Goal: Find specific page/section: Find specific page/section

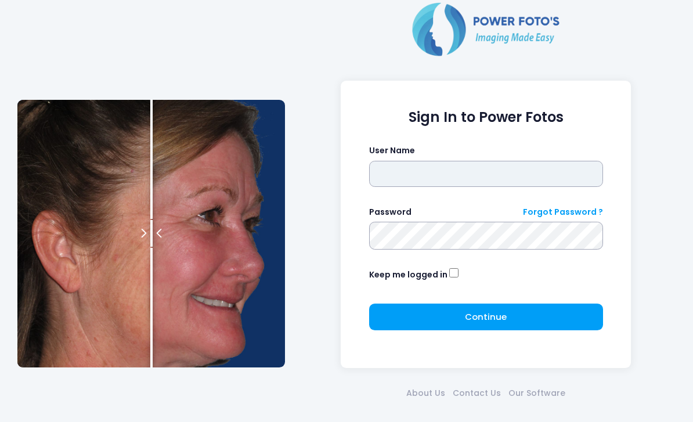
type input "*******"
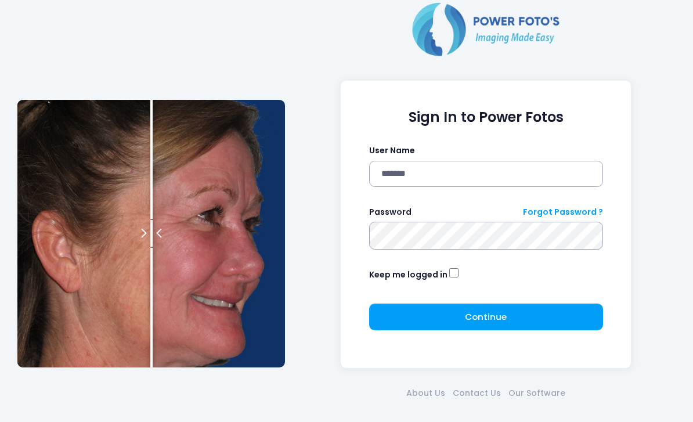
click button "submit" at bounding box center [0, 0] width 0 height 0
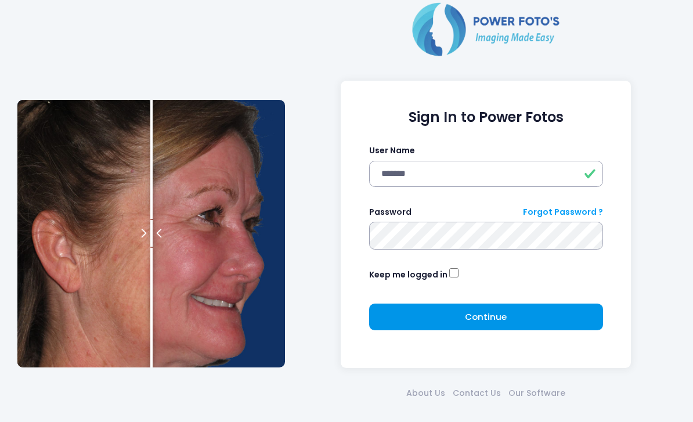
click at [456, 310] on button "Continue Please wait..." at bounding box center [486, 316] width 234 height 27
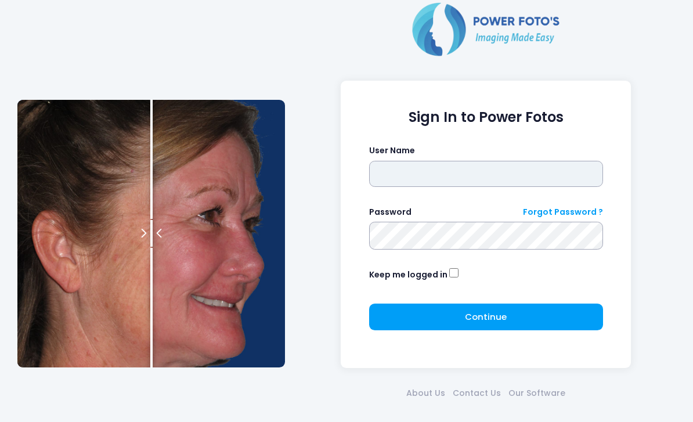
type input "*******"
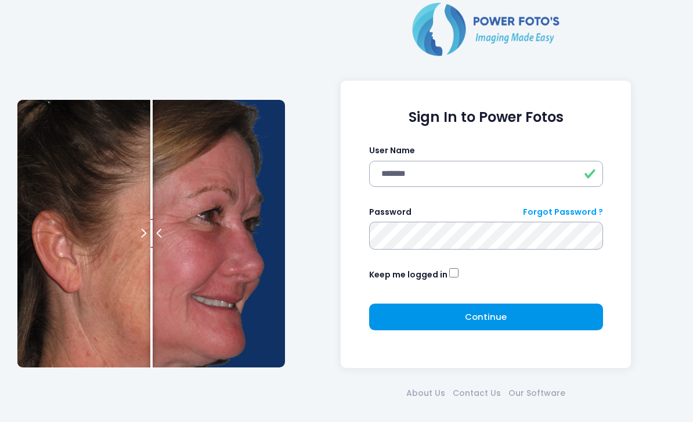
click at [491, 313] on span "Continue" at bounding box center [486, 316] width 42 height 12
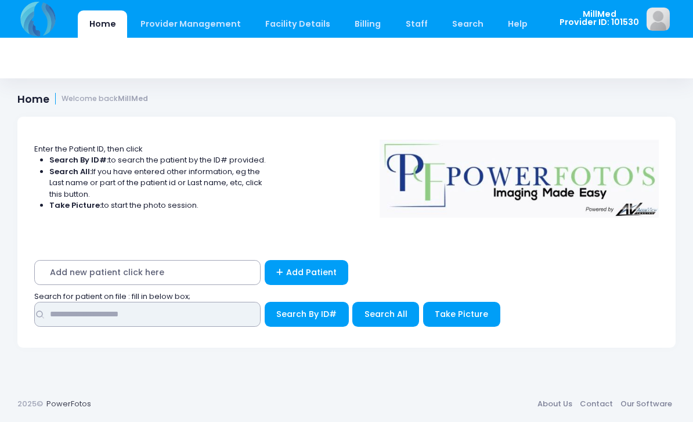
click at [205, 314] on input "text" at bounding box center [147, 314] width 226 height 25
type input "*******"
click at [362, 307] on button "Search All" at bounding box center [385, 314] width 67 height 25
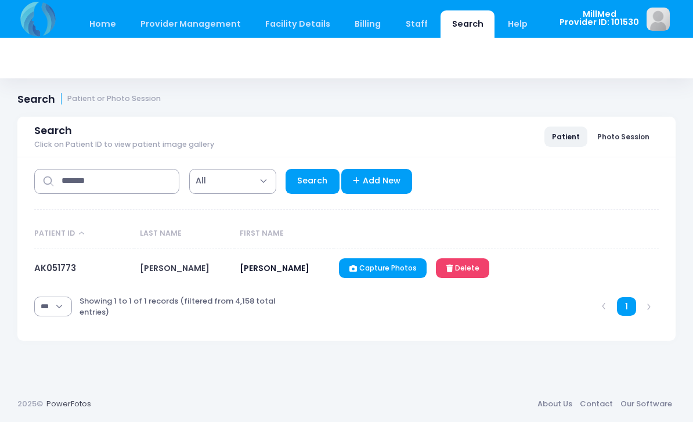
select select "***"
click at [49, 273] on link "AK051773" at bounding box center [55, 268] width 42 height 12
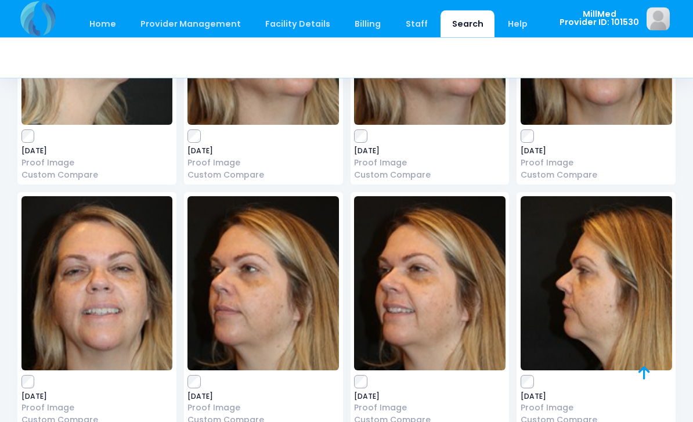
scroll to position [581, 0]
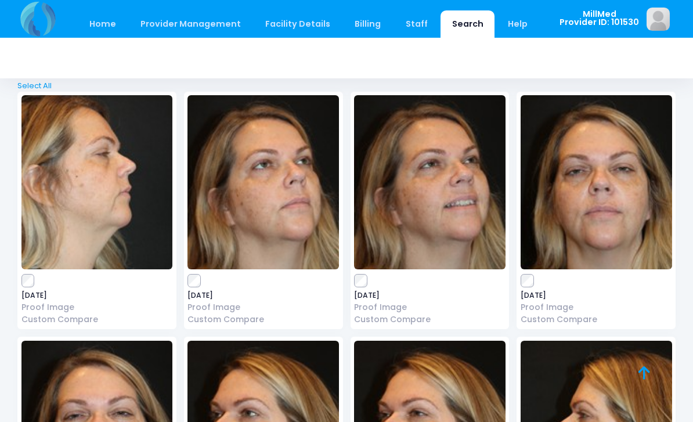
click at [611, 163] on img at bounding box center [595, 182] width 151 height 174
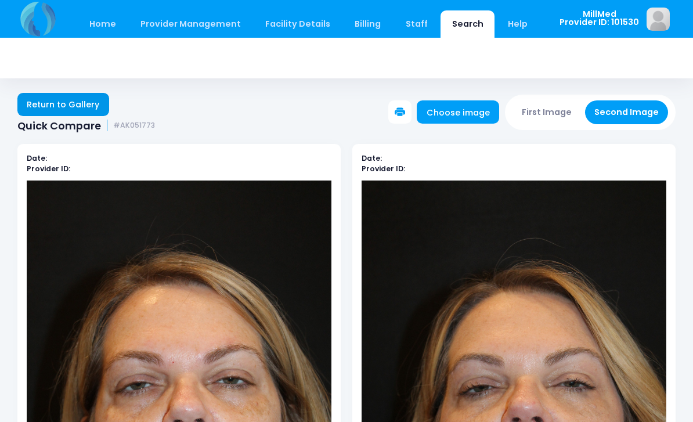
click at [61, 114] on link "Return to Gallery" at bounding box center [63, 104] width 92 height 23
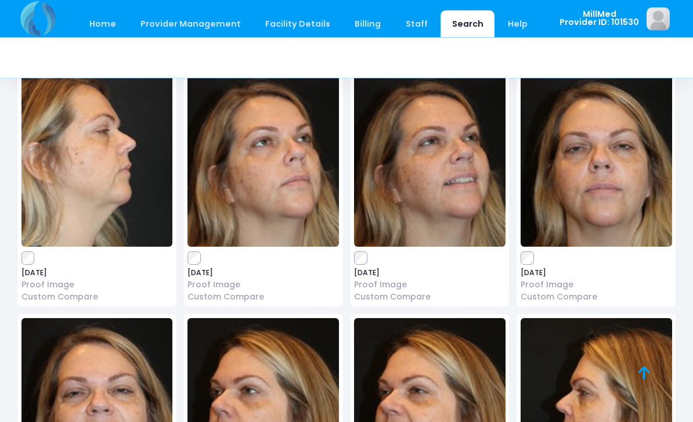
scroll to position [600, 0]
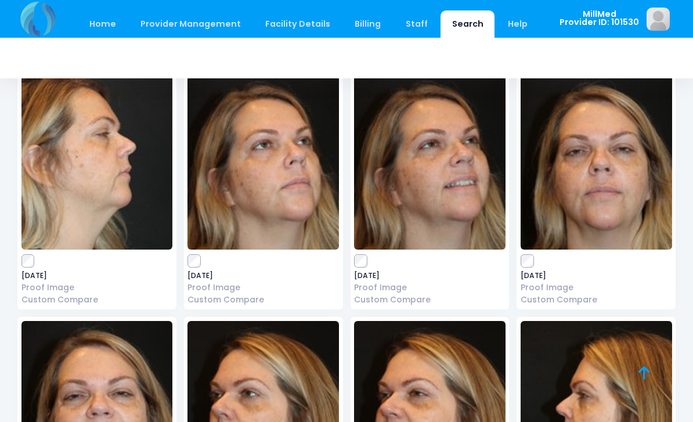
click at [286, 192] on img at bounding box center [262, 162] width 151 height 174
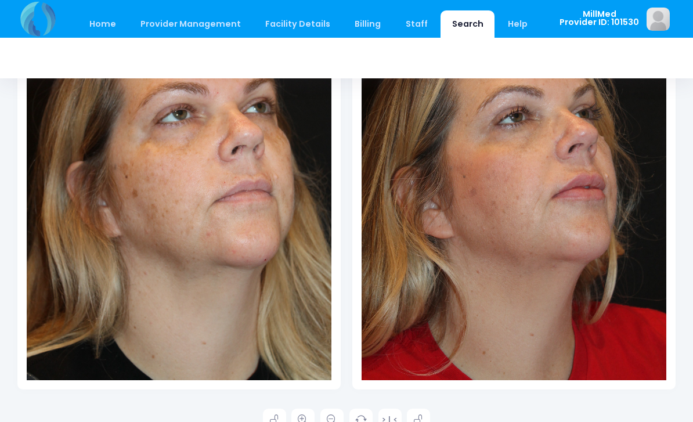
scroll to position [257, 0]
click at [301, 421] on link at bounding box center [302, 420] width 23 height 23
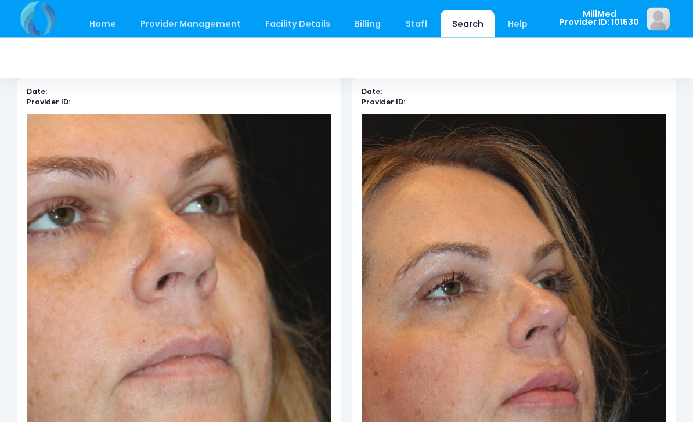
scroll to position [0, 0]
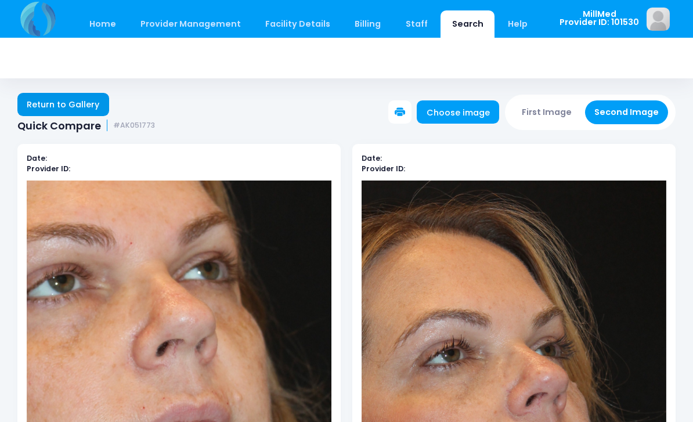
click at [60, 98] on link "Return to Gallery" at bounding box center [63, 104] width 92 height 23
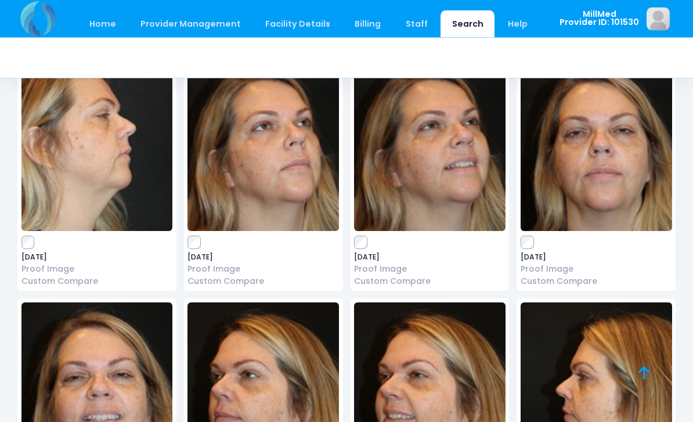
scroll to position [619, 0]
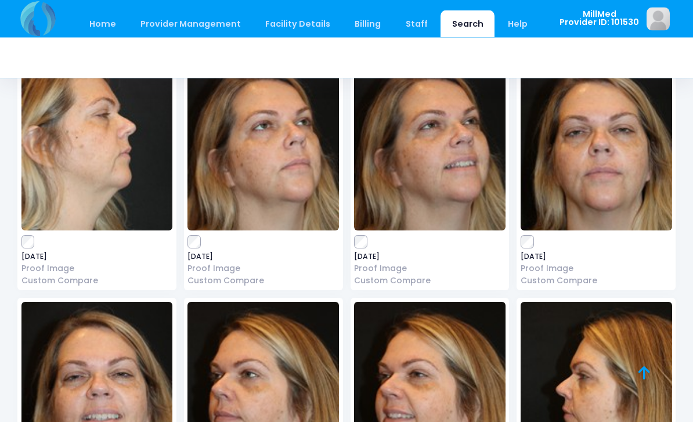
click at [102, 389] on img at bounding box center [96, 389] width 151 height 174
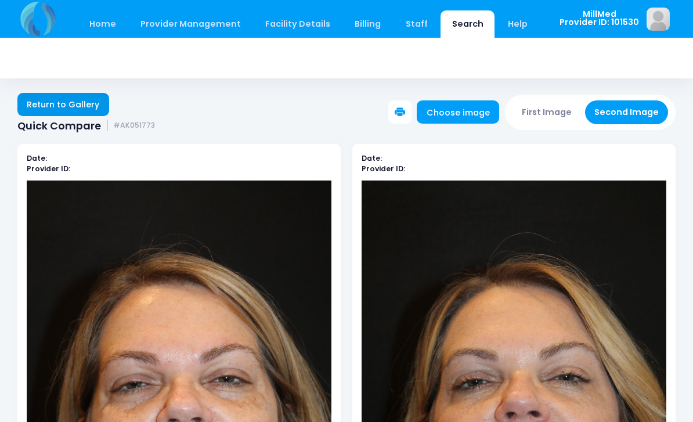
click at [55, 102] on link "Return to Gallery" at bounding box center [63, 104] width 92 height 23
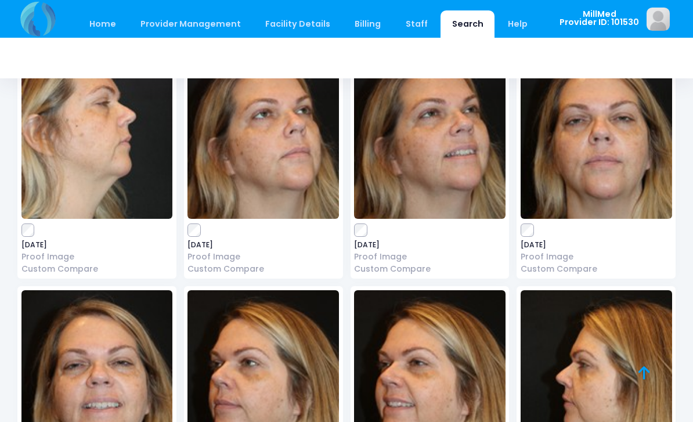
scroll to position [631, 0]
click at [592, 183] on img at bounding box center [595, 132] width 151 height 174
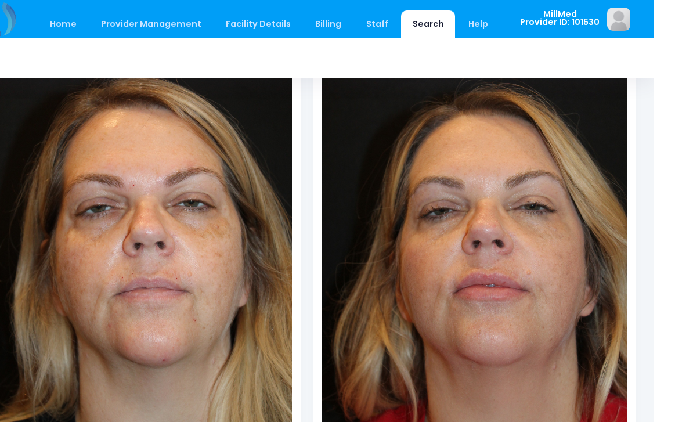
scroll to position [259, 0]
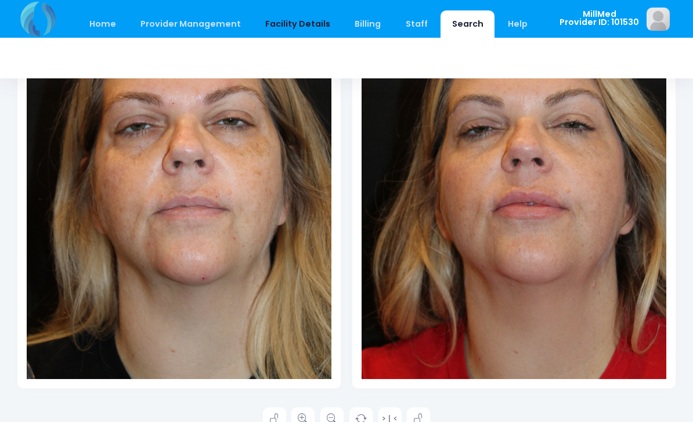
click at [255, 10] on link "Facility Details" at bounding box center [298, 23] width 88 height 27
